Goal: Obtain resource: Obtain resource

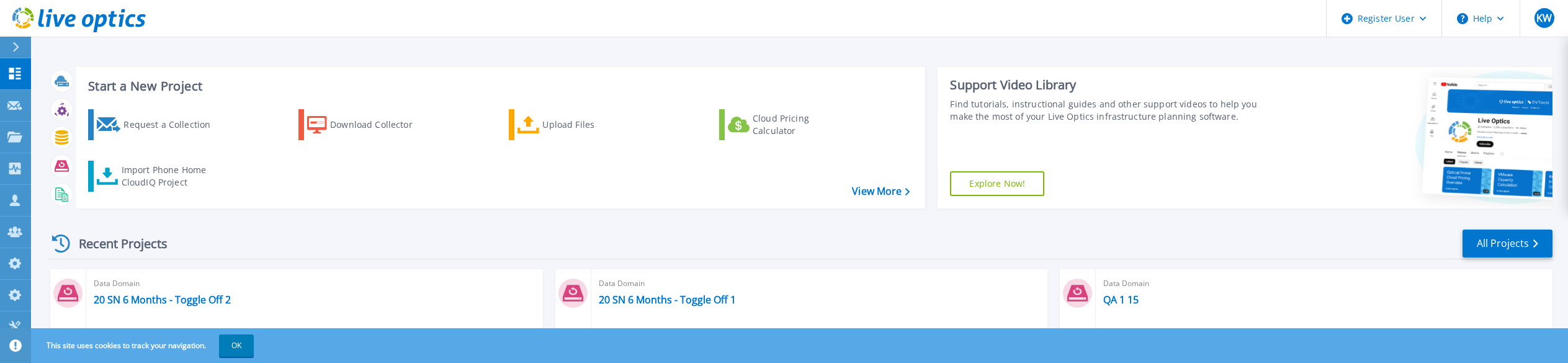
click at [368, 170] on div "Recent Projects All Projects" at bounding box center [800, 243] width 1504 height 31
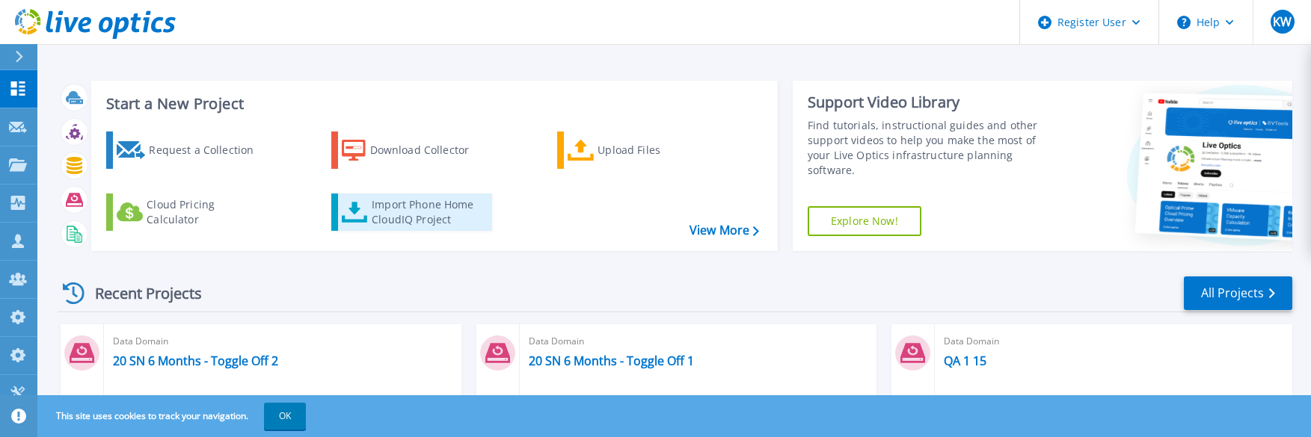
click at [366, 205] on icon at bounding box center [355, 213] width 26 height 22
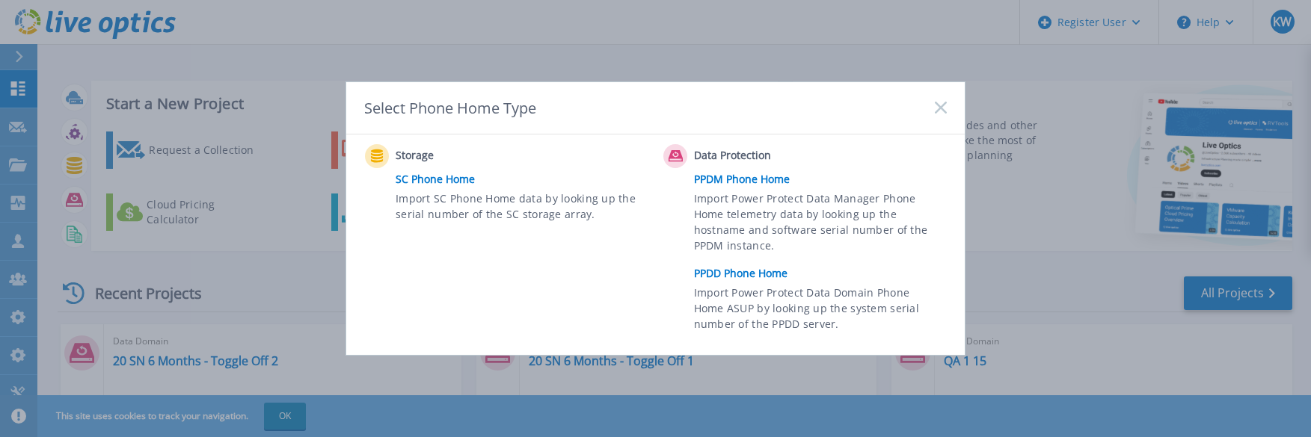
click at [443, 205] on link "PPDD Phone Home" at bounding box center [824, 273] width 260 height 22
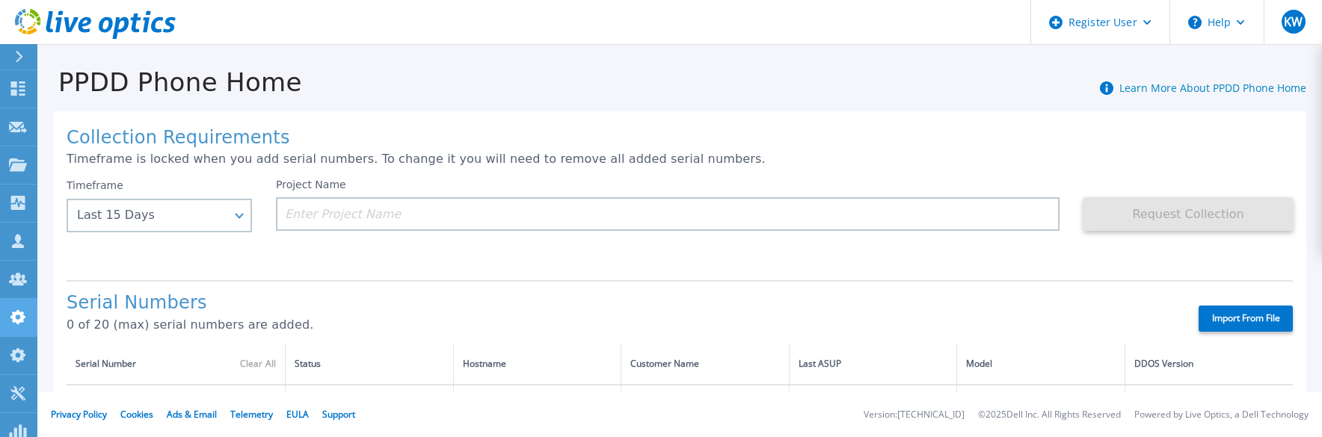
click at [19, 307] on link "Admin Panel Admin Panel" at bounding box center [18, 318] width 37 height 38
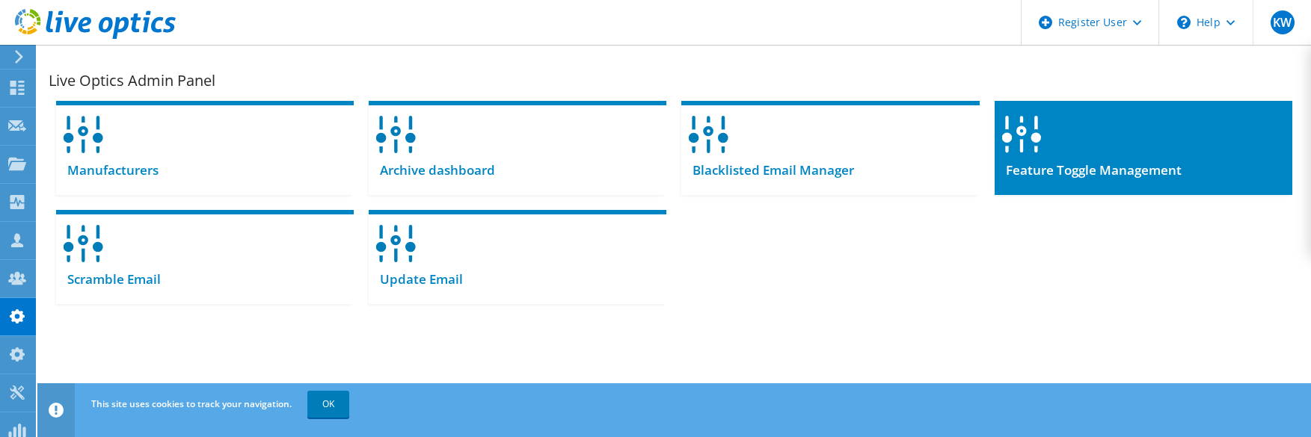
click at [1052, 162] on span "Feature Toggle Management" at bounding box center [1088, 170] width 187 height 16
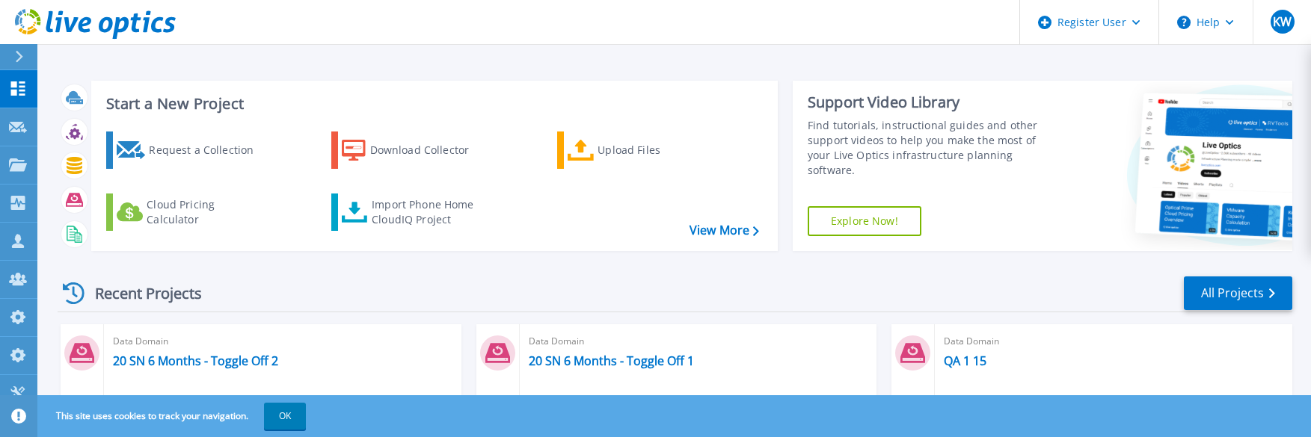
click at [387, 232] on div "Request a Collection Download Collector Upload Files Cloud Pricing Calculator I…" at bounding box center [432, 182] width 676 height 124
click at [401, 219] on div "Import Phone Home CloudIQ Project" at bounding box center [430, 212] width 117 height 30
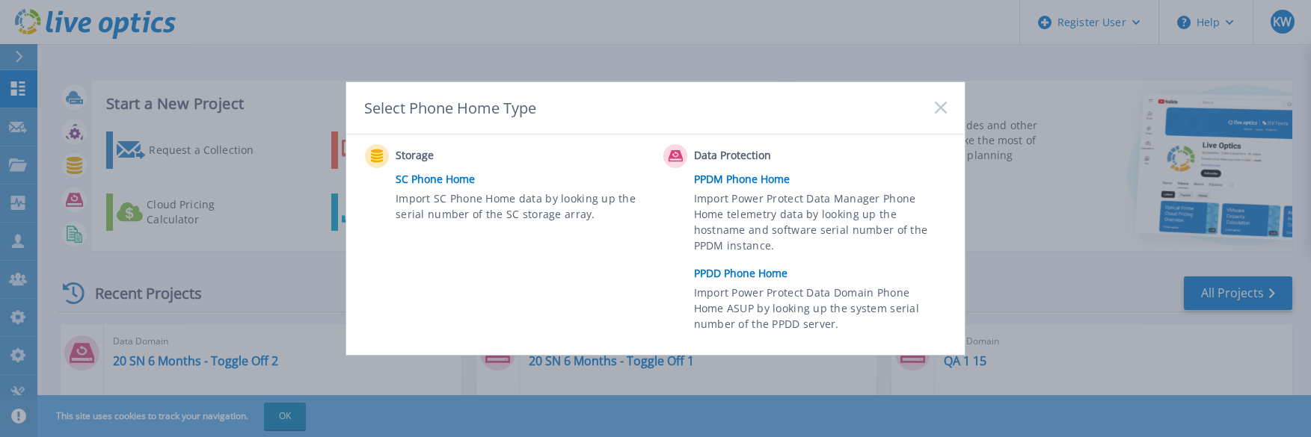
click at [728, 281] on link "PPDD Phone Home" at bounding box center [824, 273] width 260 height 22
click at [728, 277] on link "PPDD Phone Home" at bounding box center [824, 273] width 260 height 22
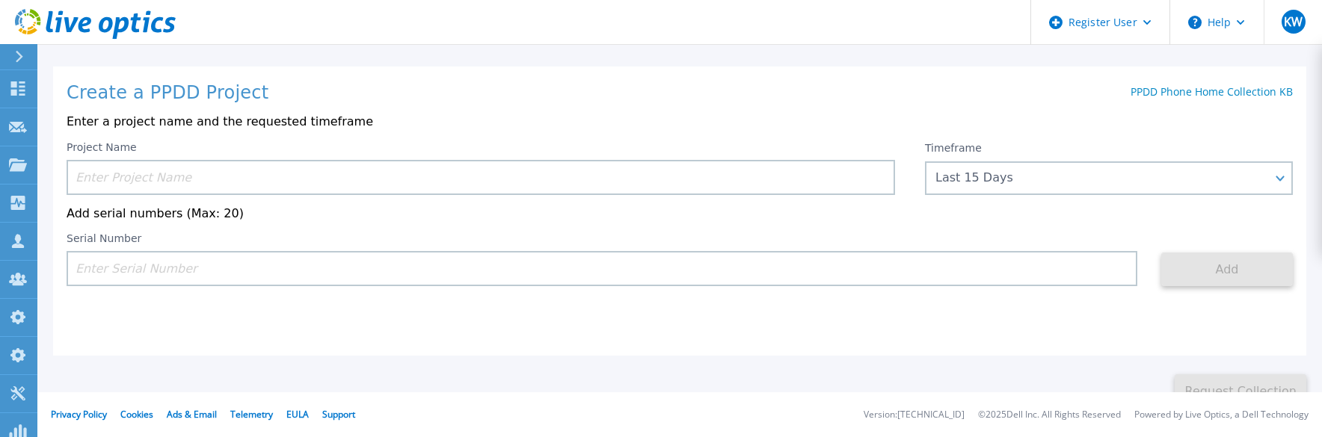
scroll to position [124, 0]
